Goal: Check status: Check status

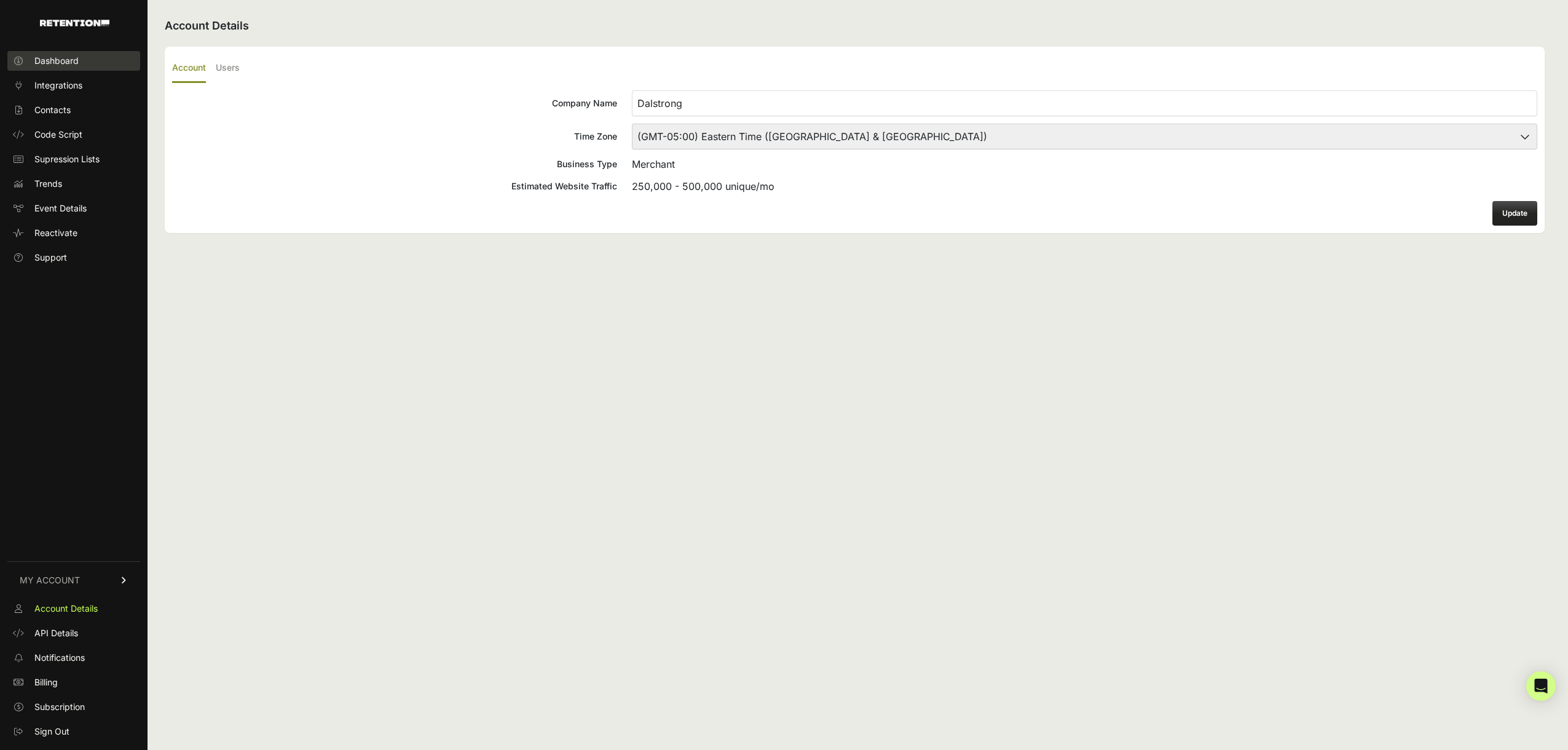
click at [75, 62] on span "Dashboard" at bounding box center [56, 61] width 44 height 12
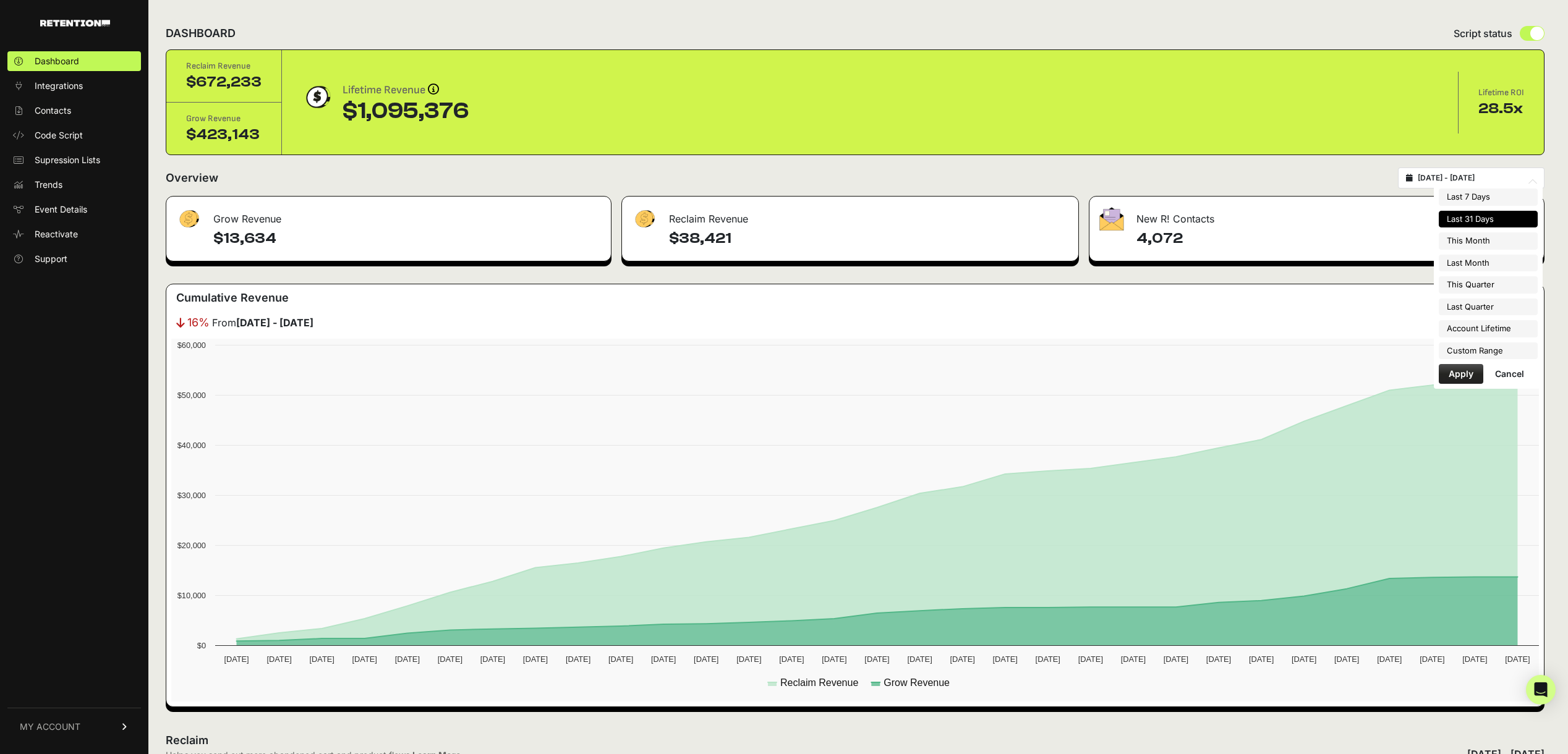
click at [1461, 176] on input "2025-08-05 - 2025-09-04" at bounding box center [1477, 178] width 119 height 10
click at [1472, 218] on li "Last 31 Days" at bounding box center [1487, 219] width 99 height 17
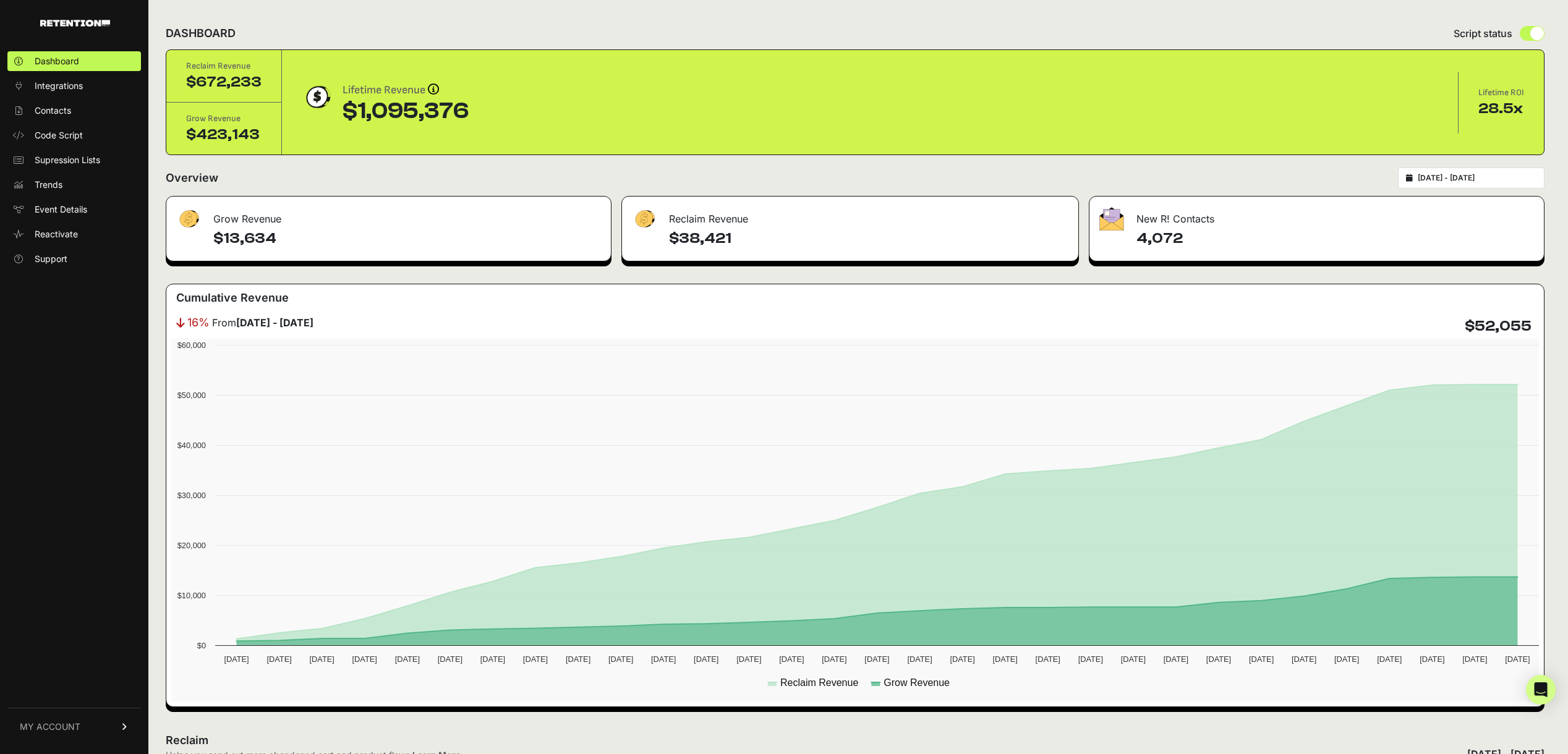
click at [1499, 175] on input "2025-08-05 - 2025-09-04" at bounding box center [1477, 178] width 119 height 10
click at [1457, 258] on li "Last Month" at bounding box center [1487, 263] width 99 height 17
type input "2025-08-01 - 2025-08-31"
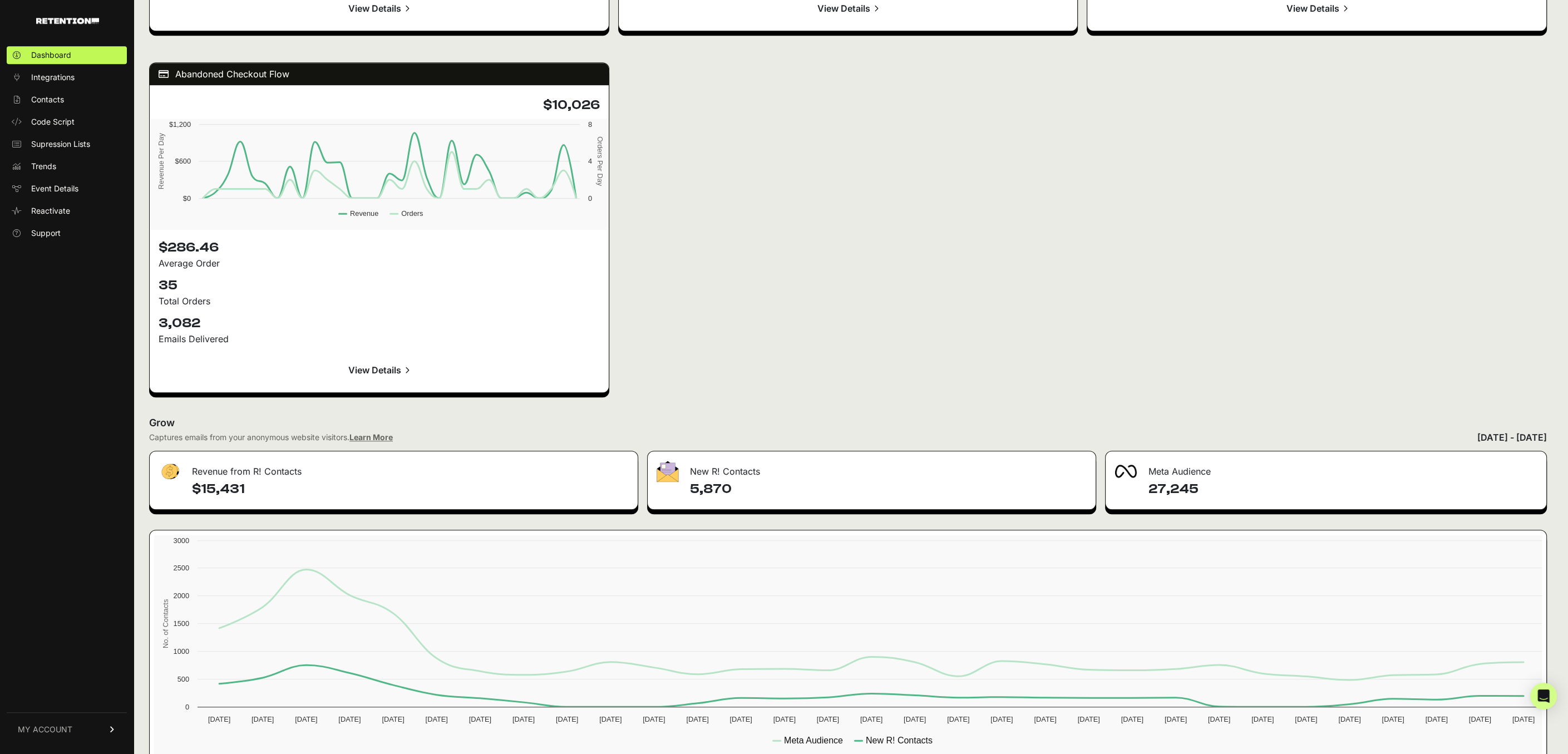
scroll to position [1415, 0]
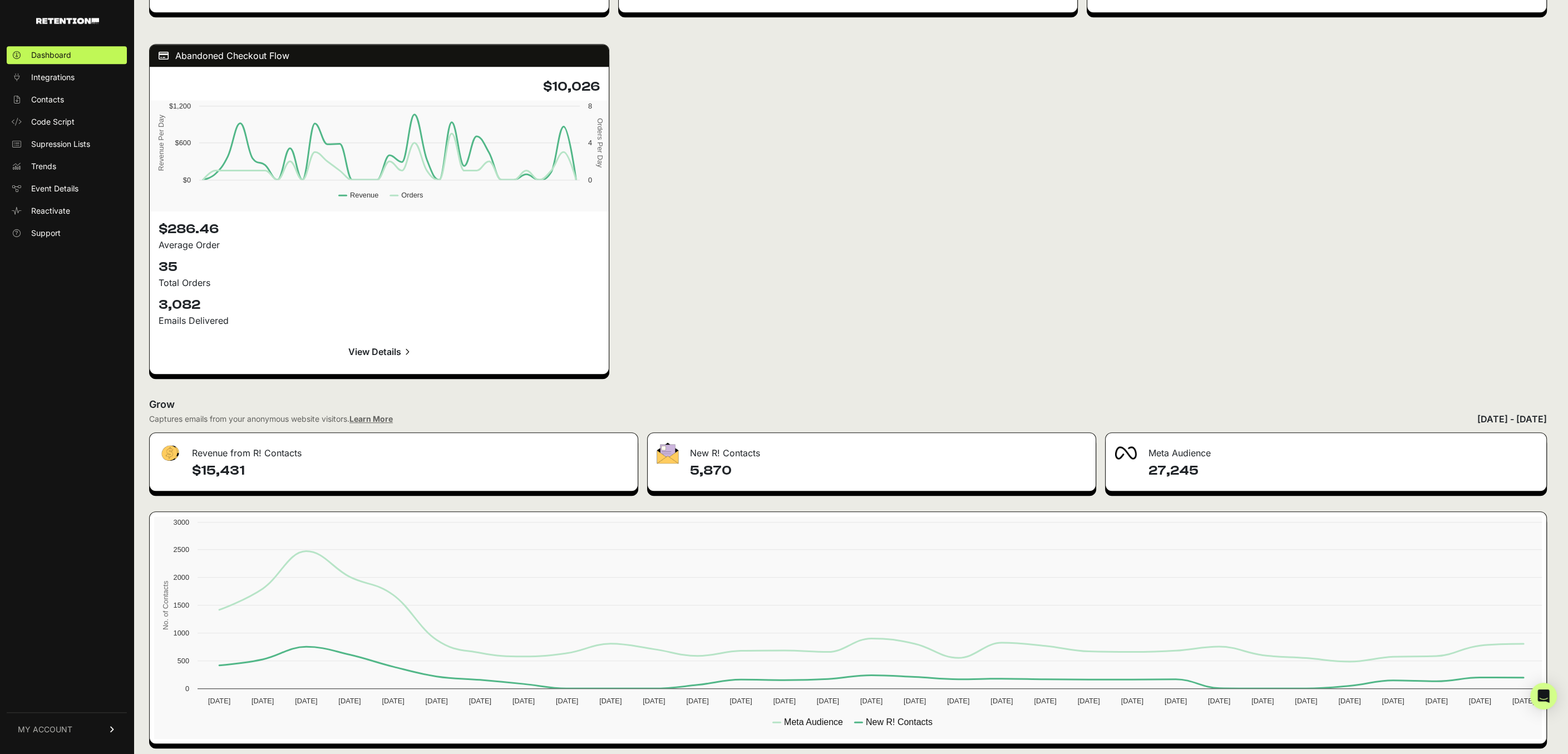
click at [387, 418] on link "Learn More" at bounding box center [371, 418] width 43 height 9
